Goal: Task Accomplishment & Management: Manage account settings

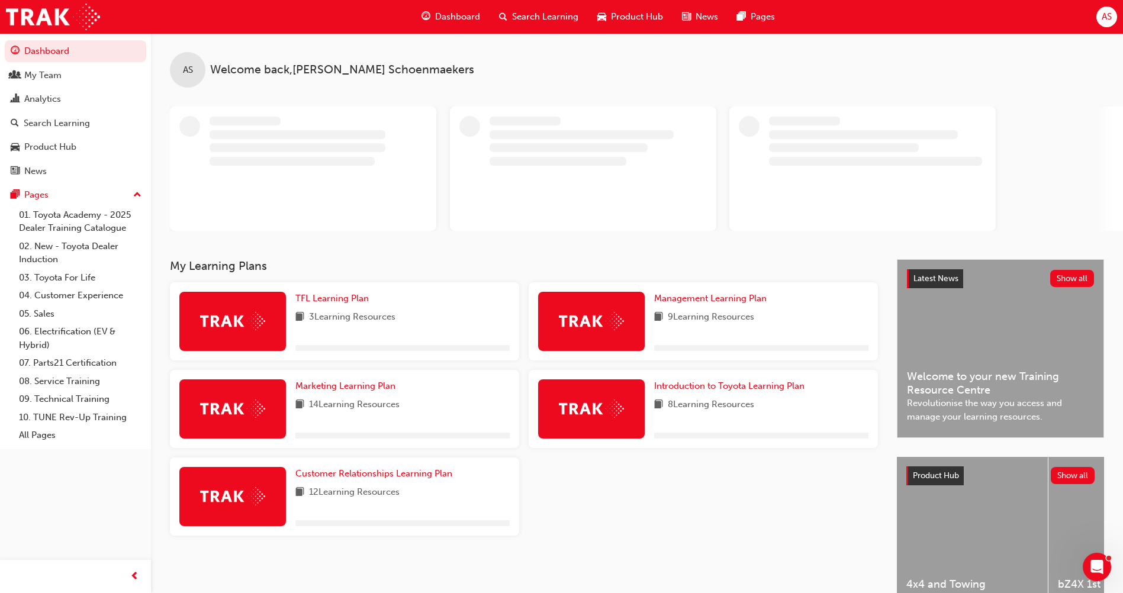
click at [545, 14] on span "Search Learning" at bounding box center [545, 17] width 66 height 14
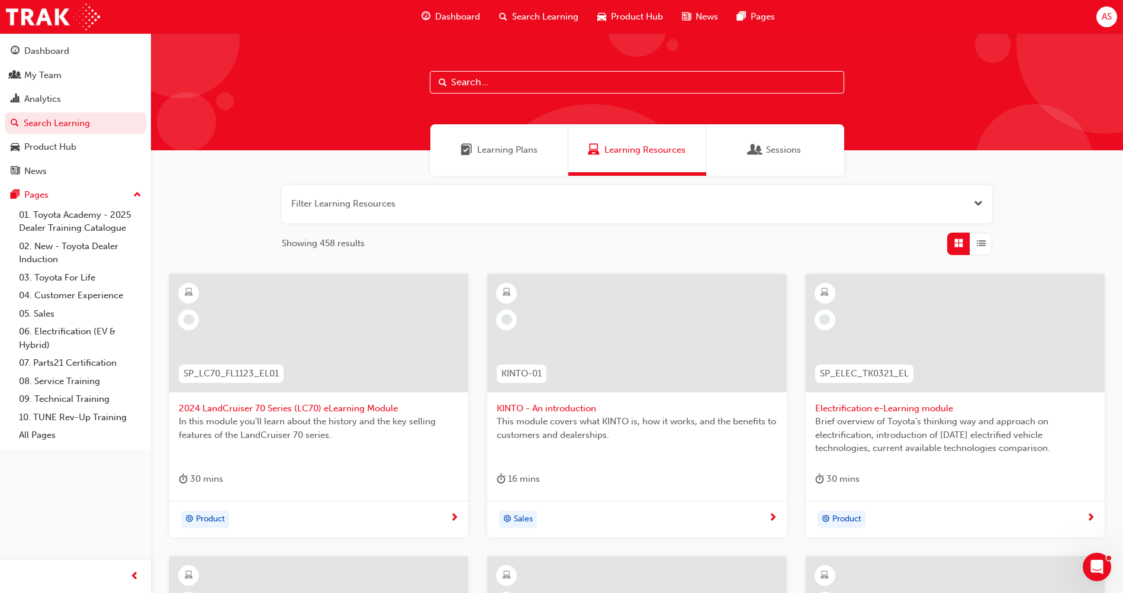
click at [487, 86] on input "text" at bounding box center [637, 82] width 414 height 23
click at [83, 75] on div "My Team" at bounding box center [76, 75] width 130 height 15
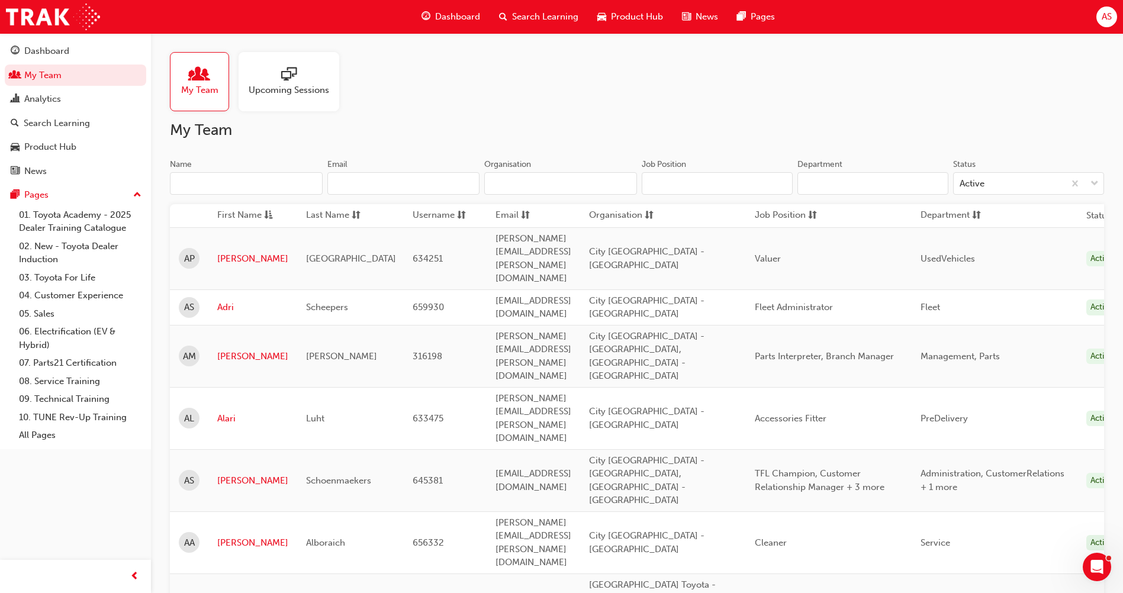
click at [248, 179] on input "Name" at bounding box center [246, 183] width 153 height 23
type input "i"
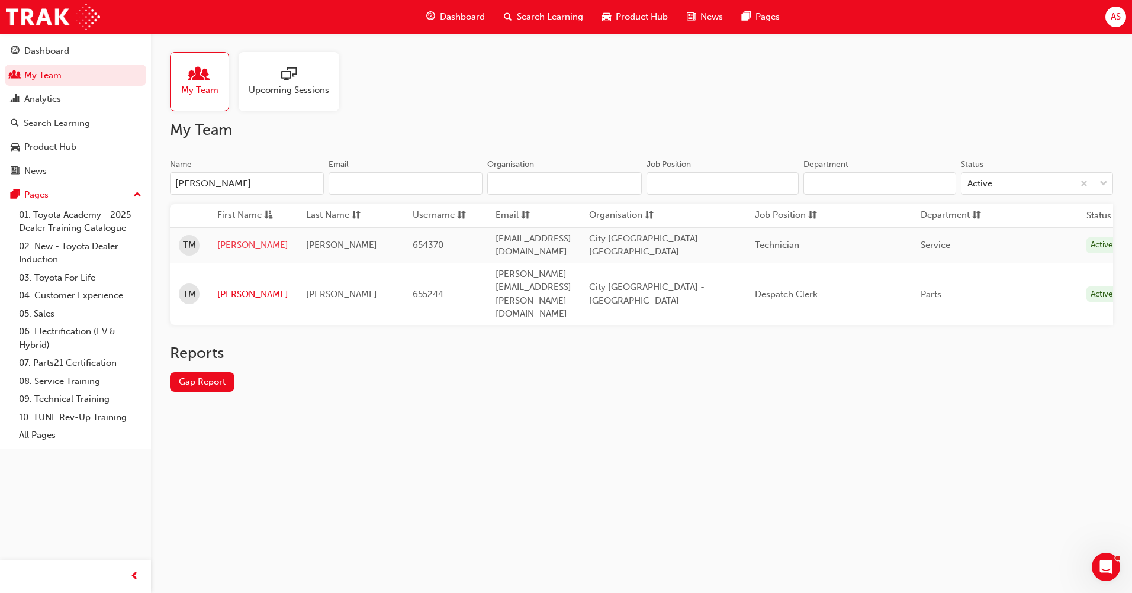
type input "[PERSON_NAME]"
click at [224, 245] on link "[PERSON_NAME]" at bounding box center [252, 246] width 71 height 14
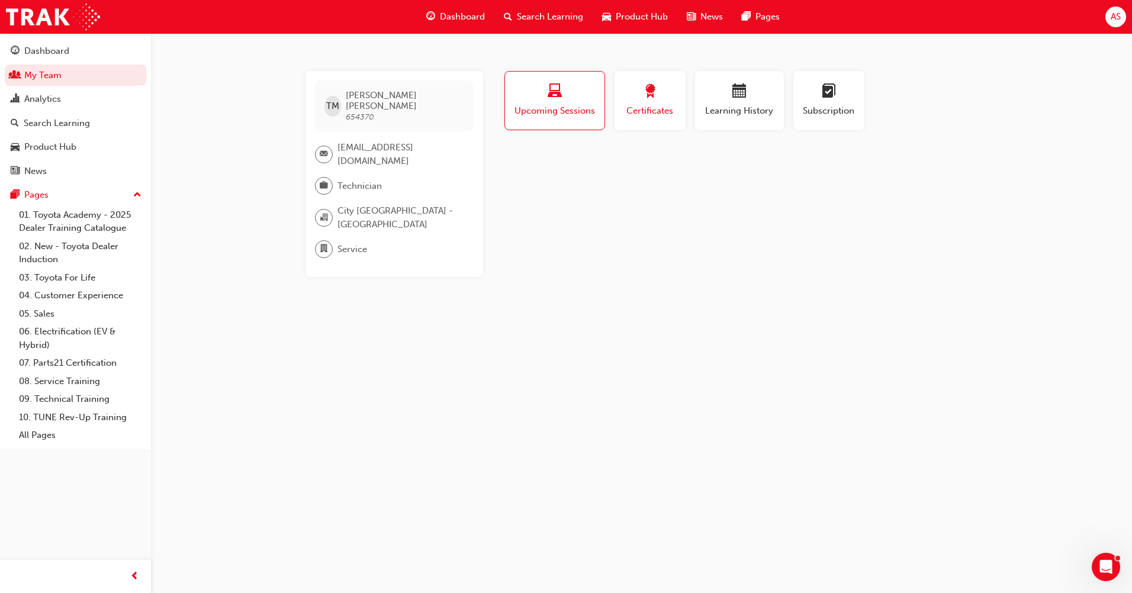
click at [558, 98] on div "button" at bounding box center [650, 93] width 53 height 18
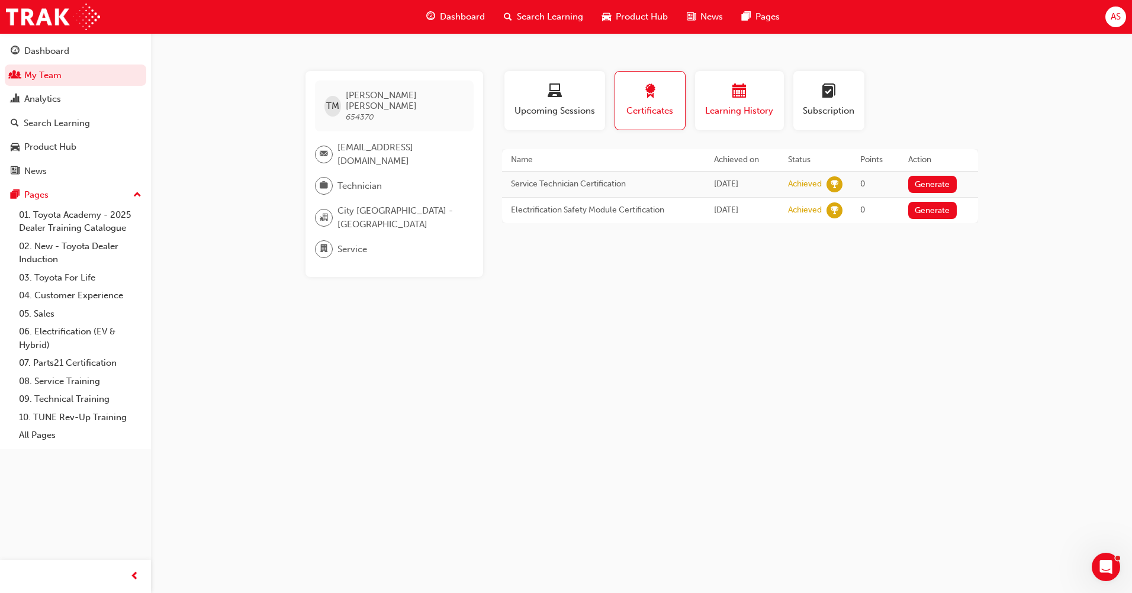
click at [558, 98] on div "button" at bounding box center [739, 93] width 71 height 18
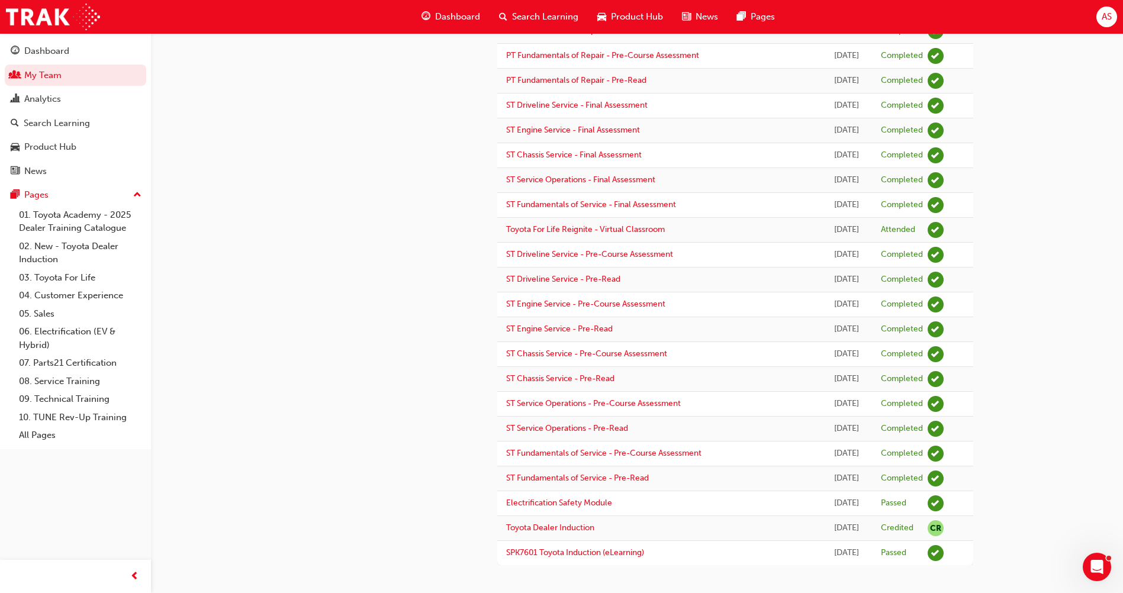
scroll to position [331, 0]
click at [558, 366] on td "[DATE]" at bounding box center [847, 527] width 50 height 25
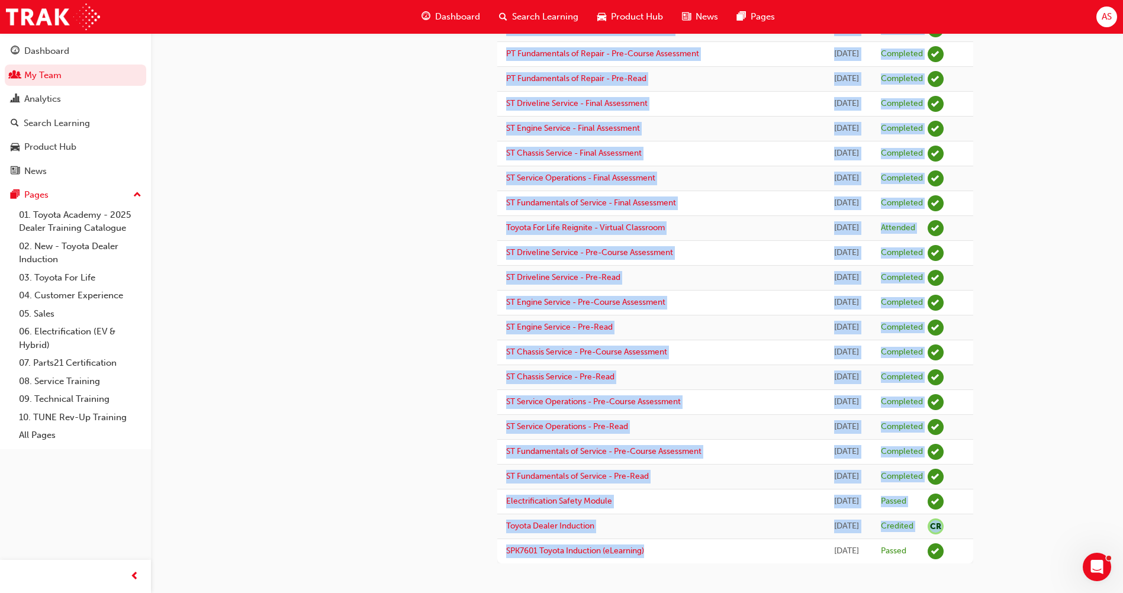
drag, startPoint x: 693, startPoint y: 552, endPoint x: 465, endPoint y: 545, distance: 228.7
click at [465, 366] on div "TM [PERSON_NAME] 654370 [EMAIL_ADDRESS][DOMAIN_NAME] Technician City Toyota - N…" at bounding box center [637, 152] width 711 height 824
drag, startPoint x: 465, startPoint y: 545, endPoint x: 616, endPoint y: 526, distance: 152.2
click at [558, 366] on td "Toyota Dealer Induction" at bounding box center [659, 527] width 324 height 25
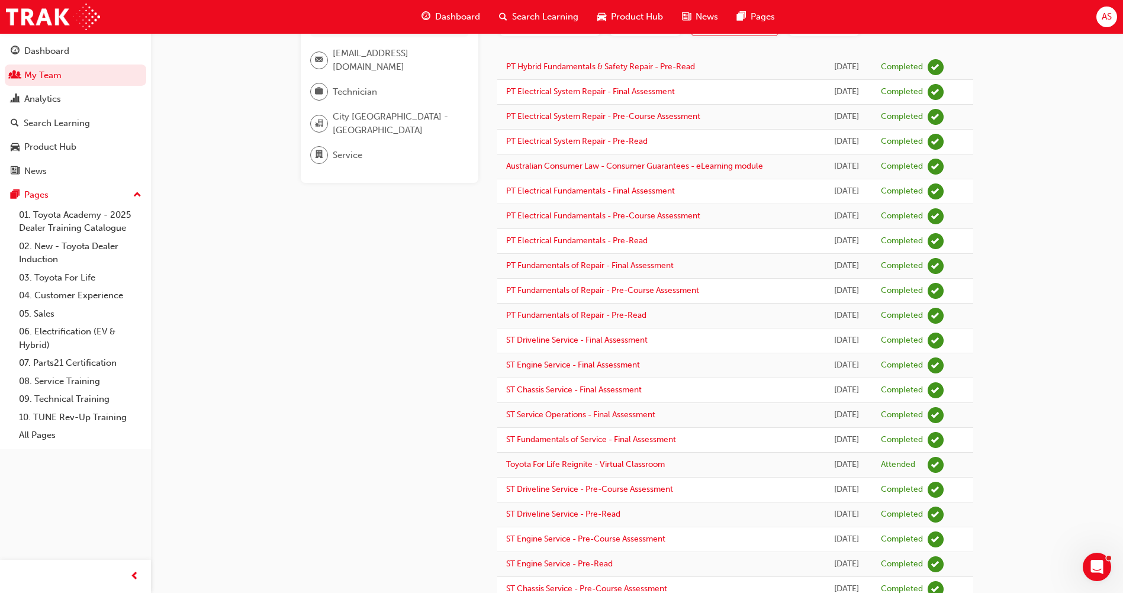
scroll to position [0, 0]
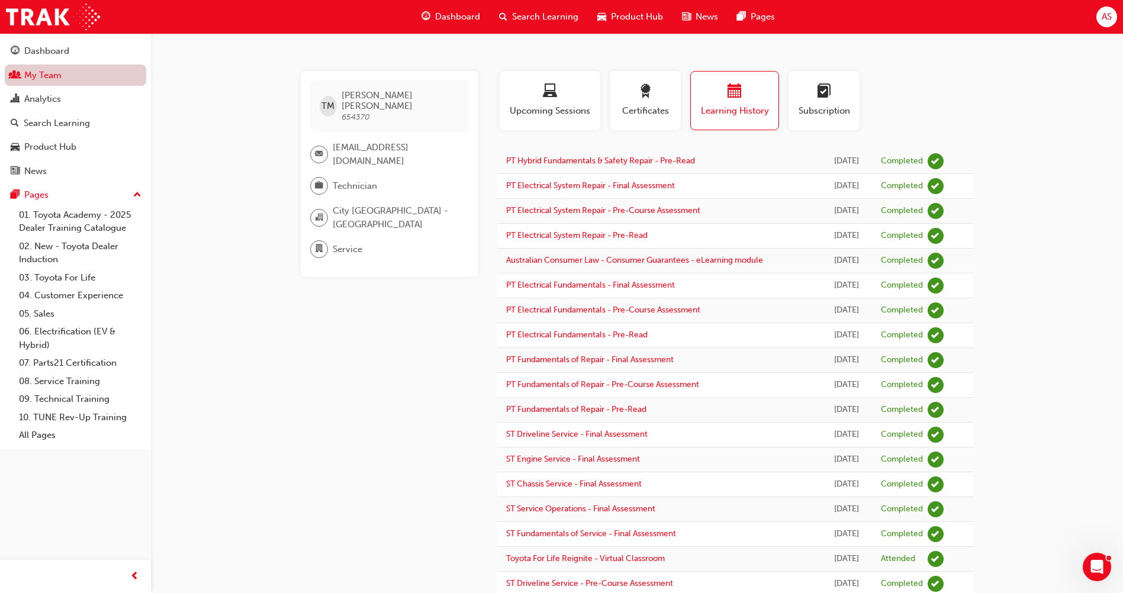
click at [62, 76] on link "My Team" at bounding box center [76, 76] width 142 height 22
